Goal: Task Accomplishment & Management: Use online tool/utility

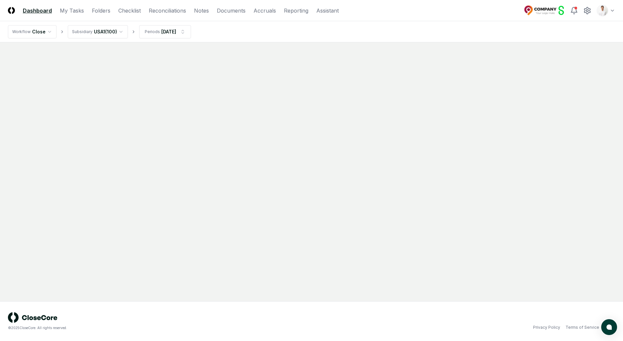
click at [604, 10] on html "CloseCore Dashboard My Tasks Folders Checklist Reconciliations Notes Documents …" at bounding box center [311, 170] width 623 height 341
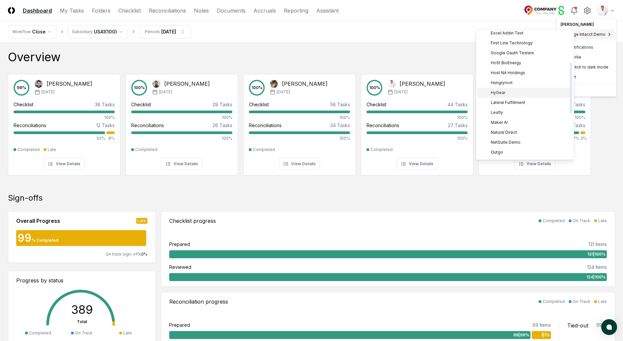
scroll to position [166, 0]
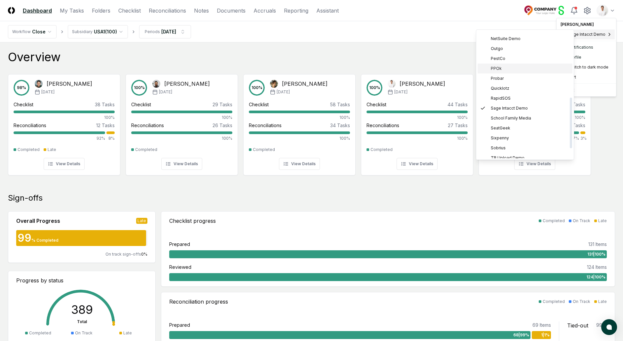
click at [503, 68] on div "PPOk" at bounding box center [525, 69] width 95 height 10
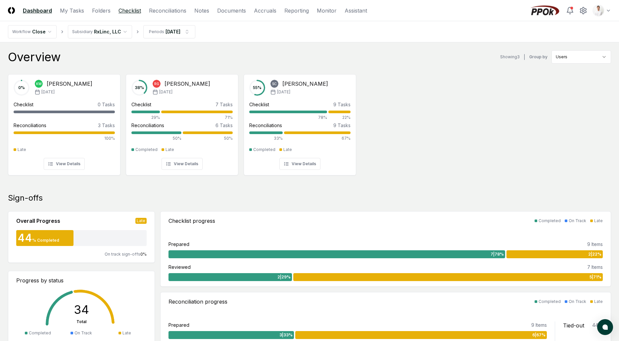
click at [124, 9] on link "Checklist" at bounding box center [129, 11] width 22 height 8
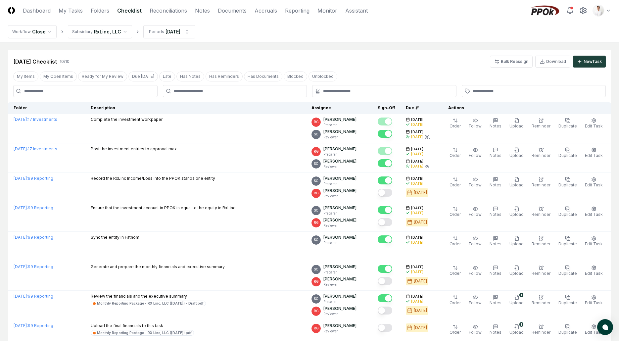
click at [113, 33] on html "CloseCore Dashboard My Tasks Folders Checklist Reconciliations Notes Documents …" at bounding box center [309, 228] width 619 height 456
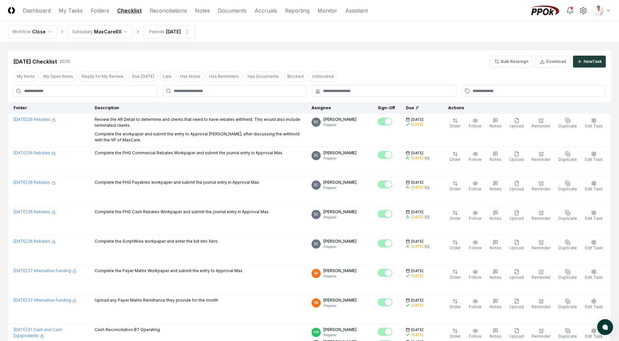
click at [177, 9] on link "Reconciliations" at bounding box center [168, 11] width 37 height 8
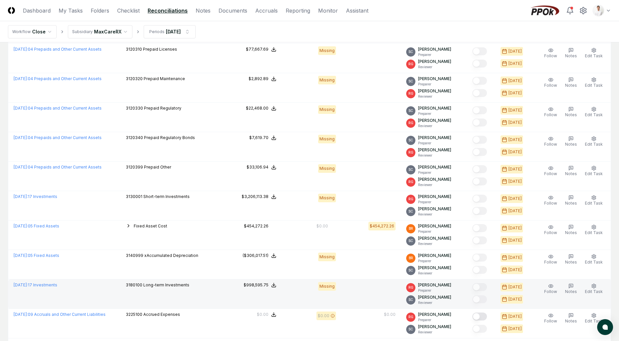
scroll to position [625, 0]
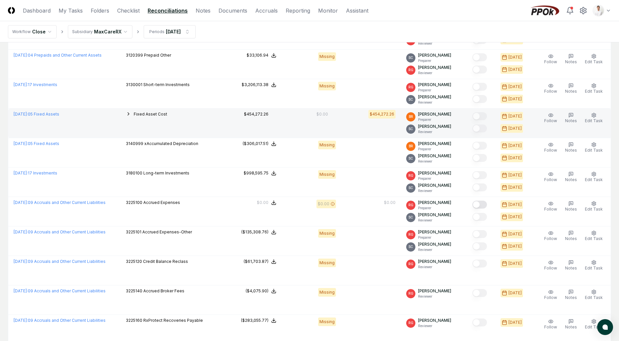
click at [152, 116] on span "Fixed Asset Cost" at bounding box center [150, 113] width 33 height 5
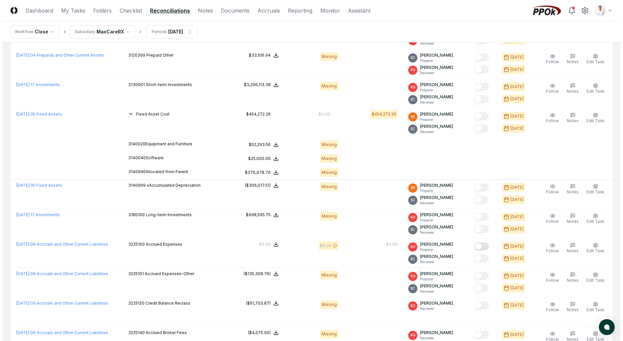
scroll to position [953, 0]
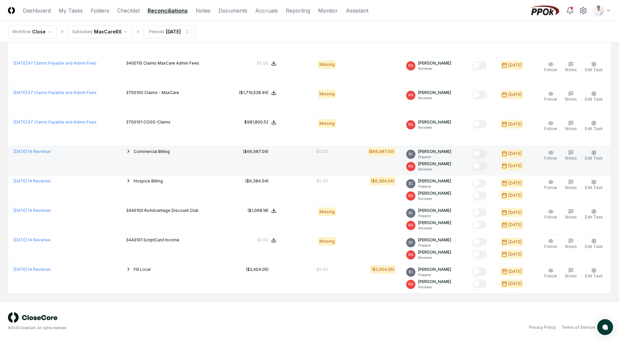
click at [156, 156] on td "Commercial Billing 3415100 Claims MaxCare Processing Fees 3495130 MaxProtect Sp…" at bounding box center [171, 160] width 102 height 29
click at [156, 154] on button "Commercial Billing" at bounding box center [152, 152] width 36 height 6
